Goal: Communication & Community: Participate in discussion

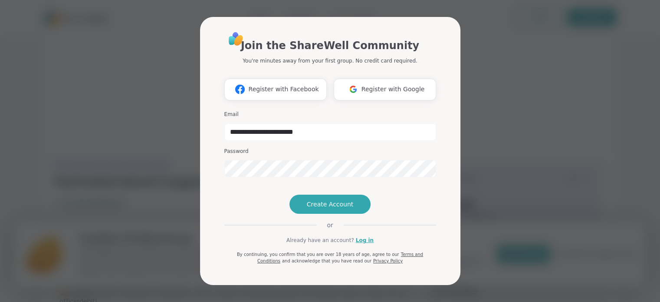
type input "**********"
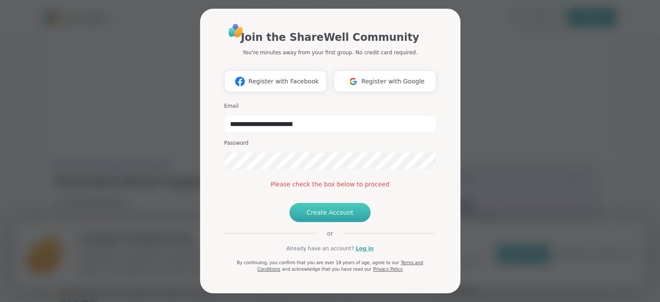
click at [333, 217] on span "Create Account" at bounding box center [330, 212] width 47 height 9
click at [360, 252] on link "Log in" at bounding box center [365, 248] width 18 height 8
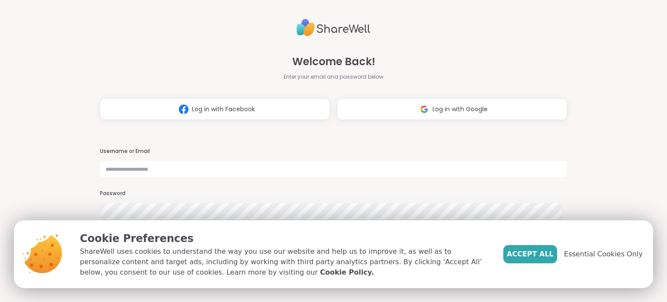
click at [597, 136] on div "Welcome Back! Enter your email and password below Log in with Facebook Log in w…" at bounding box center [333, 151] width 667 height 302
click at [549, 253] on span "Accept All" at bounding box center [529, 254] width 47 height 10
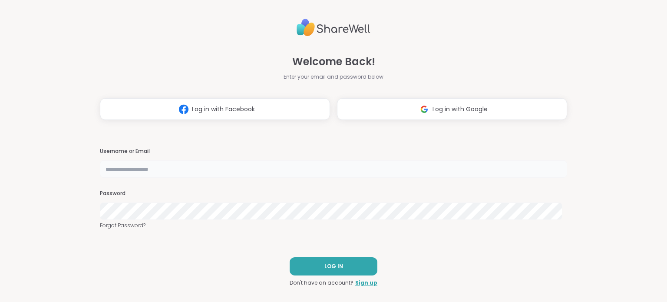
click at [193, 167] on input "text" at bounding box center [333, 168] width 467 height 17
type input "**********"
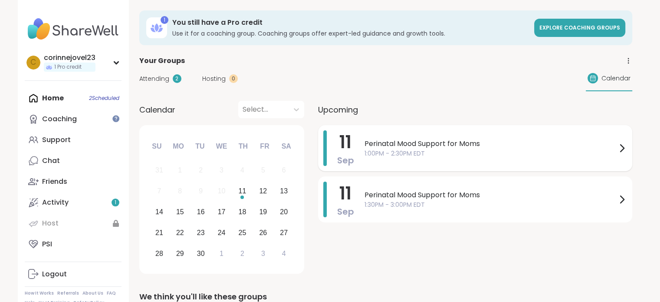
click at [411, 152] on span "1:00PM - 2:30PM EDT" at bounding box center [491, 153] width 252 height 9
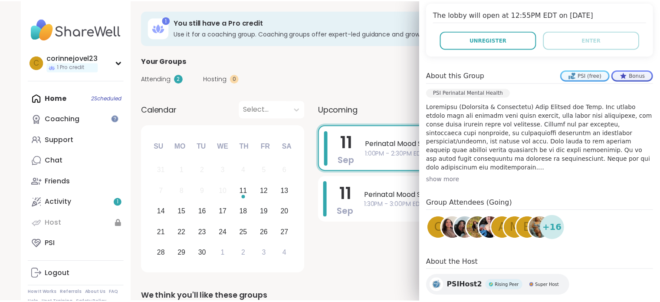
scroll to position [198, 0]
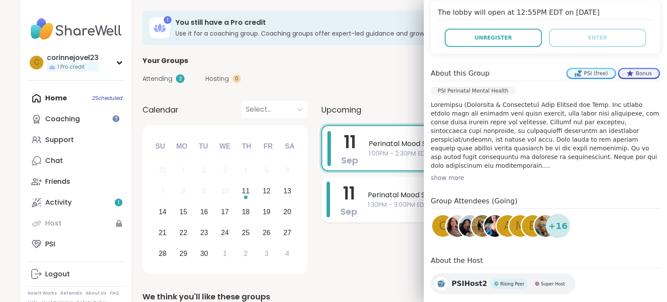
click at [381, 197] on span "Perinatal Mood Support for Moms" at bounding box center [494, 195] width 252 height 10
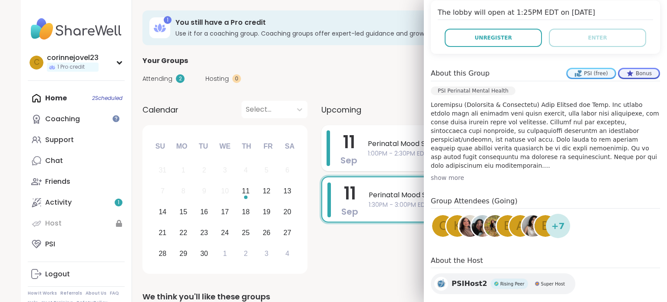
click at [388, 156] on span "1:00PM - 2:30PM EDT" at bounding box center [494, 153] width 252 height 9
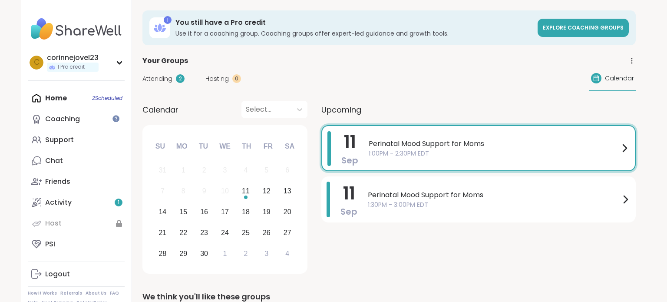
click at [389, 86] on div "Attending 2 Hosting 0 Calendar" at bounding box center [388, 78] width 493 height 25
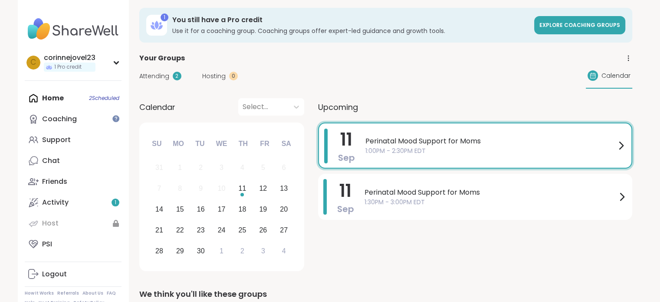
scroll to position [0, 0]
